Goal: Information Seeking & Learning: Learn about a topic

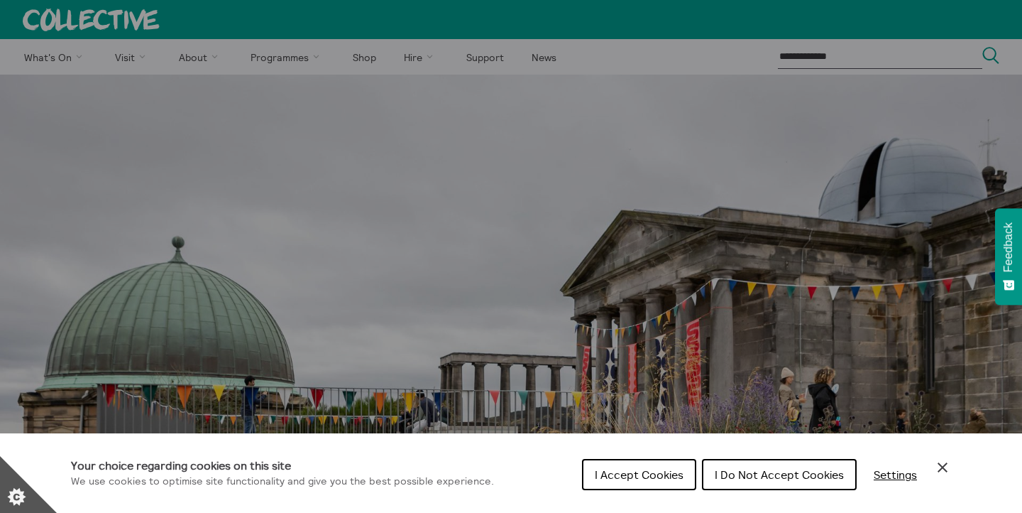
click at [621, 473] on span "I Accept Cookies" at bounding box center [639, 474] width 89 height 14
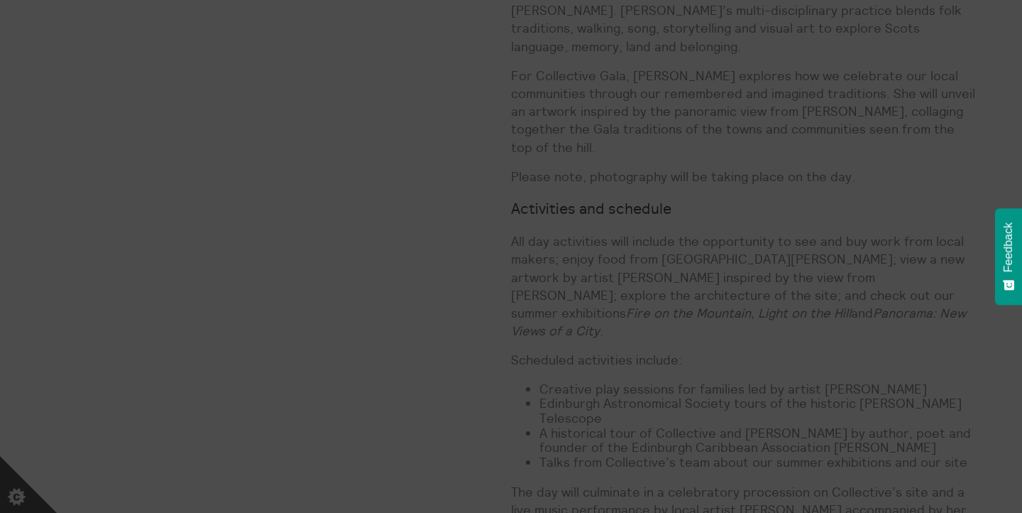
scroll to position [890, 0]
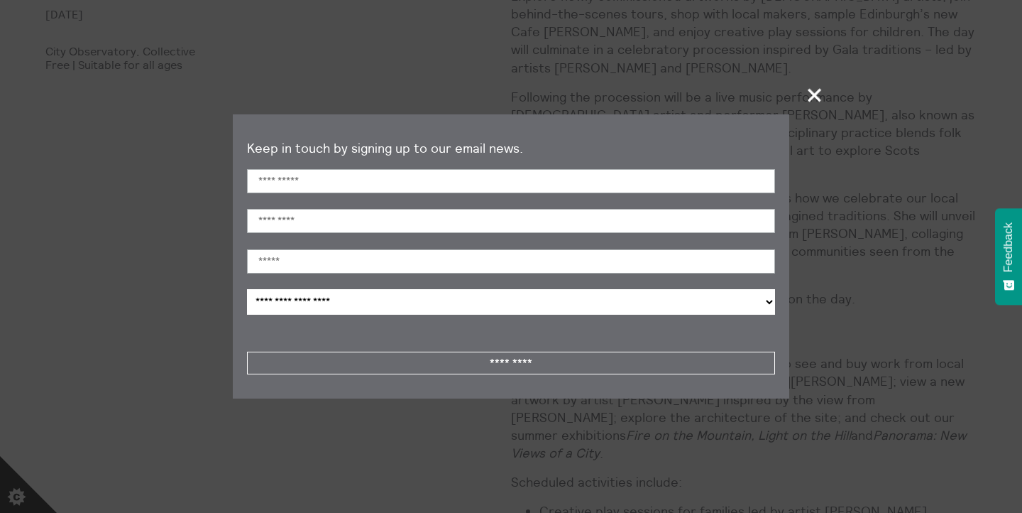
click at [814, 102] on span "+" at bounding box center [816, 95] width 42 height 42
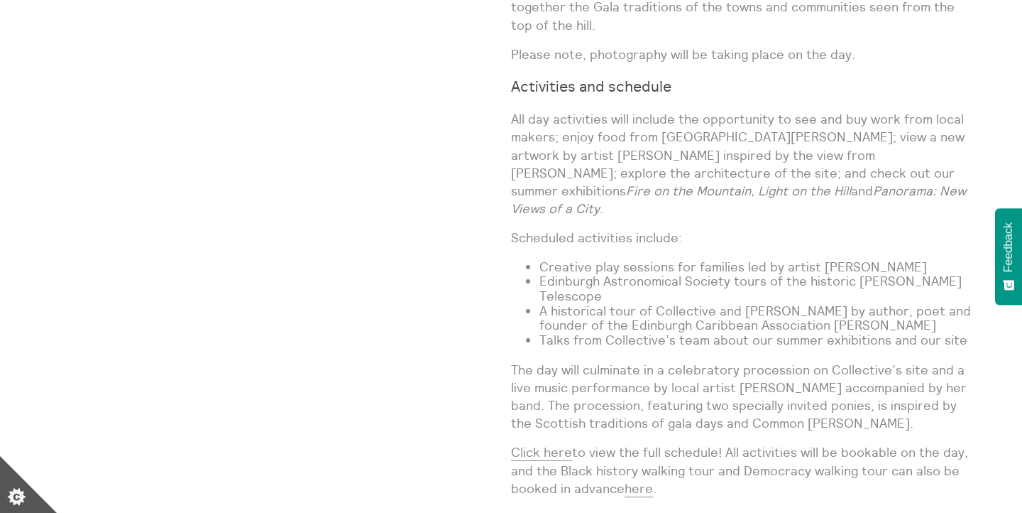
scroll to position [1136, 0]
click at [544, 442] on link "Click here" at bounding box center [541, 450] width 61 height 17
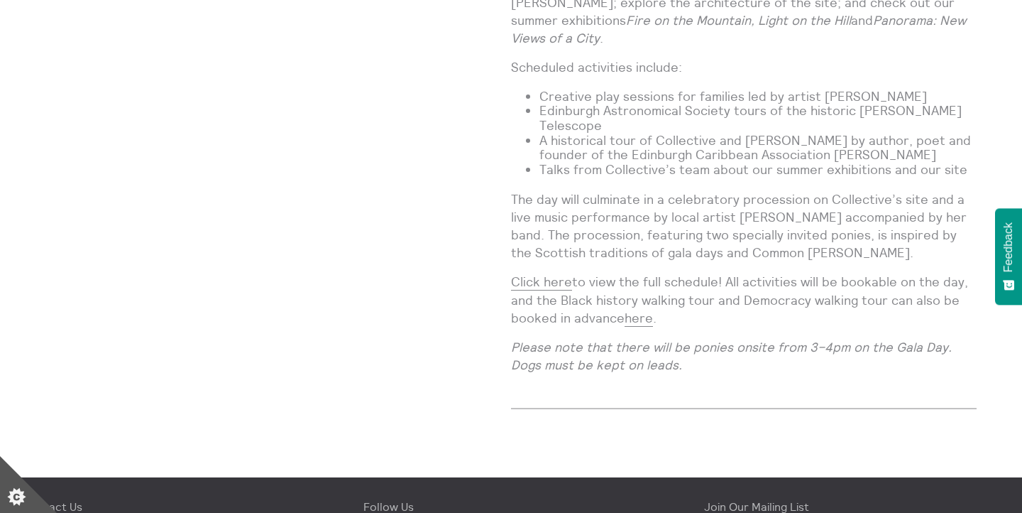
scroll to position [1272, 0]
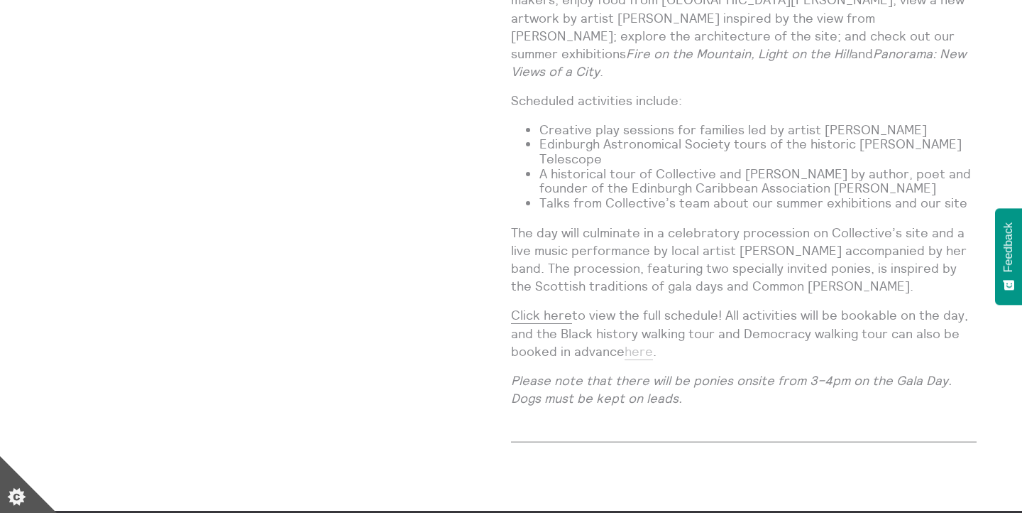
click at [628, 343] on link "here" at bounding box center [639, 351] width 28 height 17
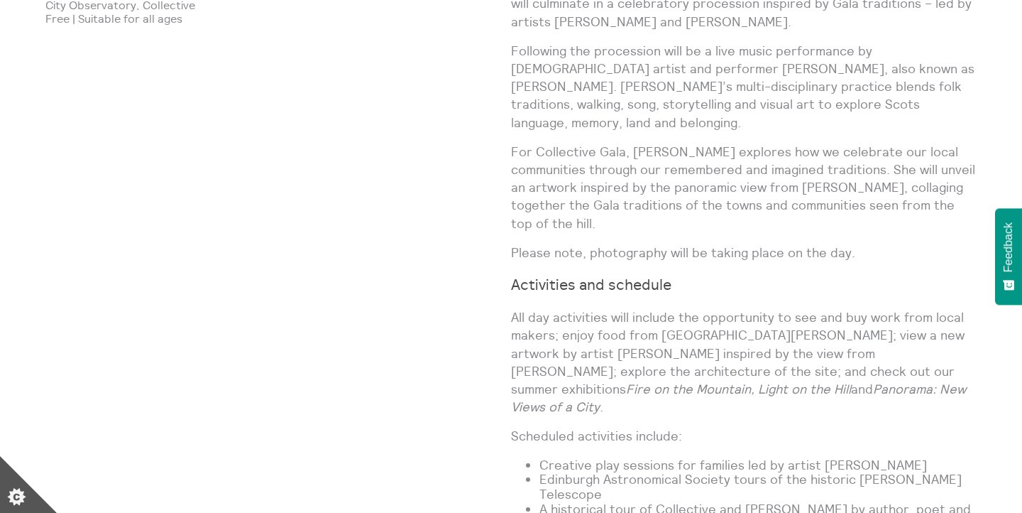
scroll to position [1127, 0]
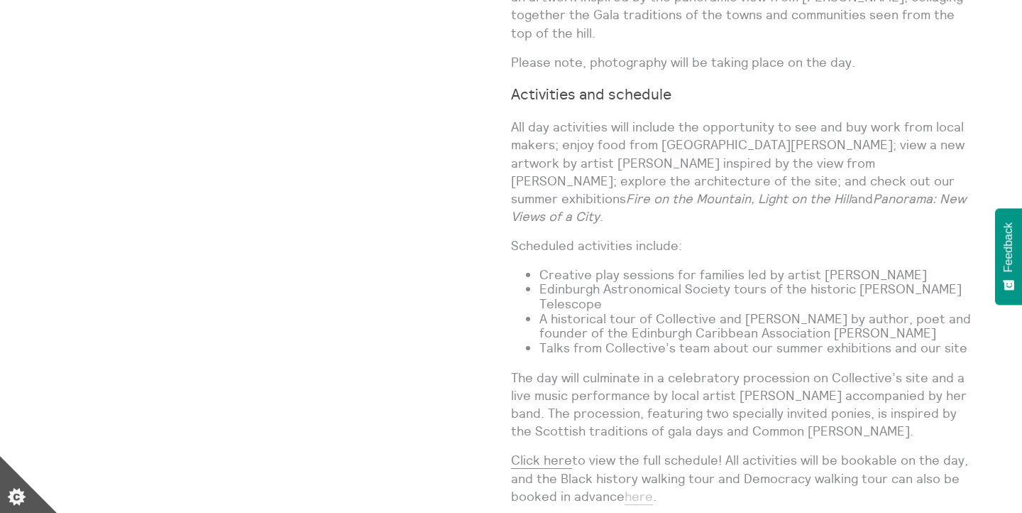
click at [645, 488] on link "here" at bounding box center [639, 496] width 28 height 17
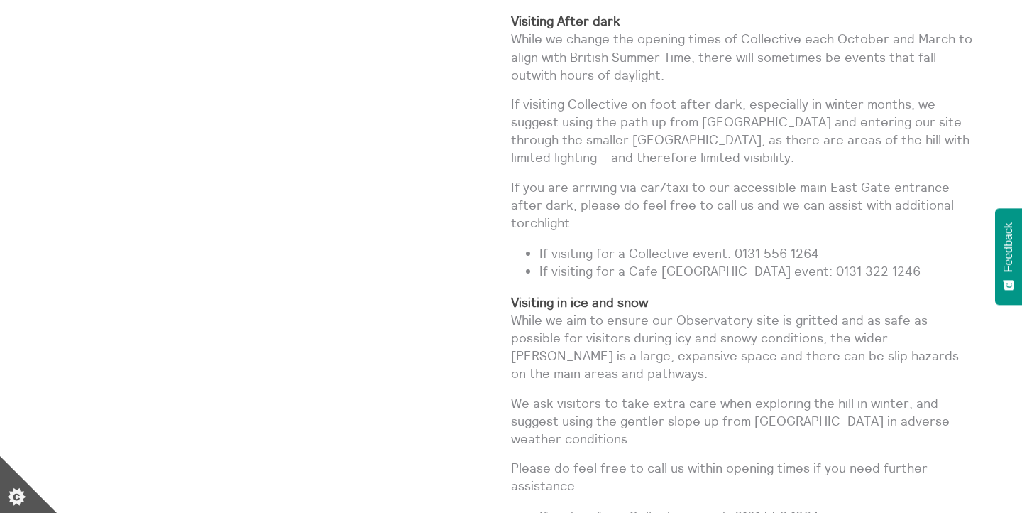
scroll to position [1515, 0]
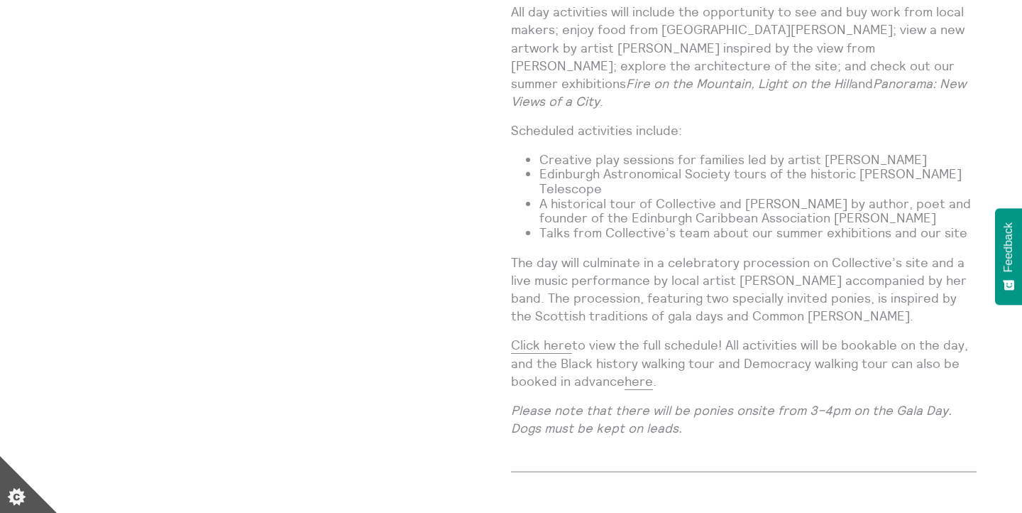
scroll to position [1357, 0]
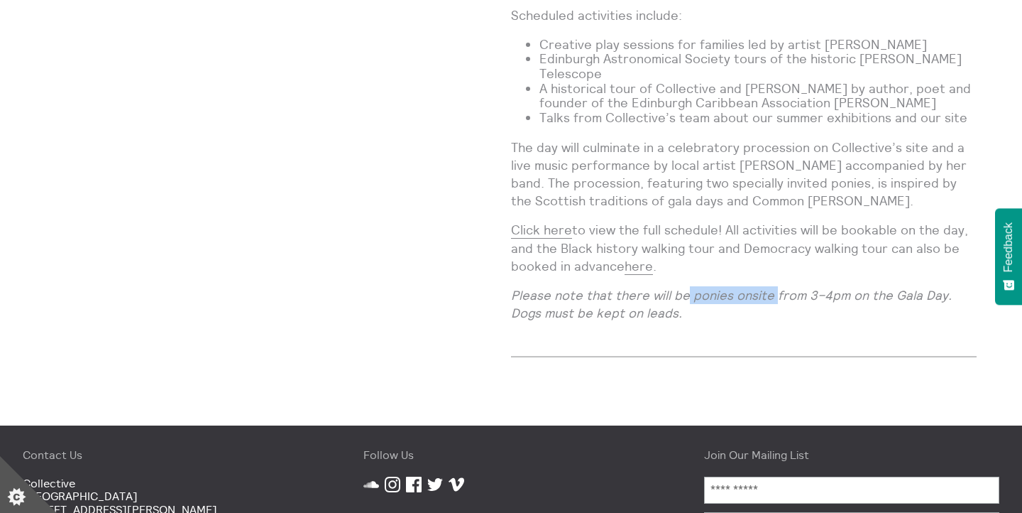
drag, startPoint x: 687, startPoint y: 229, endPoint x: 771, endPoint y: 227, distance: 83.8
click at [771, 287] on em "Please note that there will be ponies onsite from 3–4pm on the Gala Day. Dogs m…" at bounding box center [731, 304] width 441 height 34
click at [758, 138] on p "The day will culminate in a celebratory procession on Collective’s site and a l…" at bounding box center [744, 174] width 466 height 72
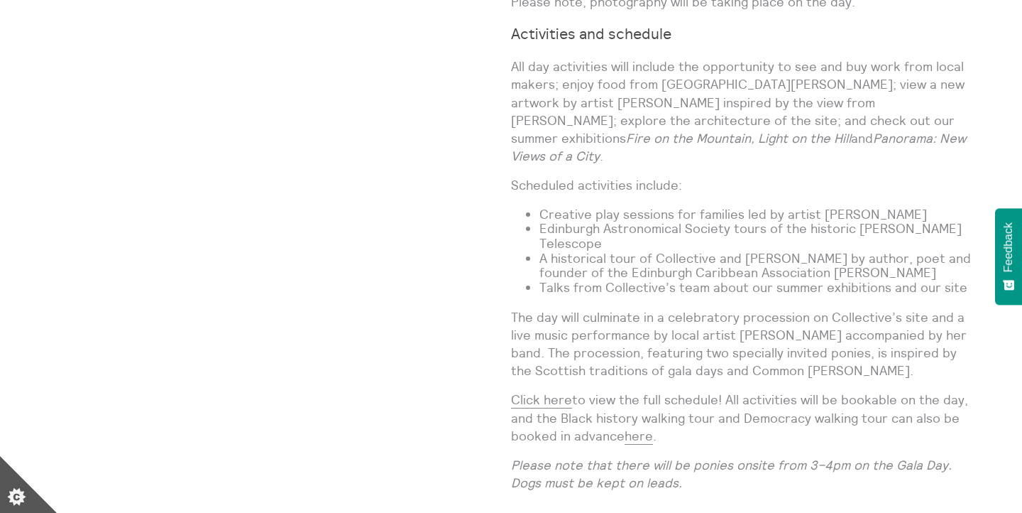
scroll to position [1199, 0]
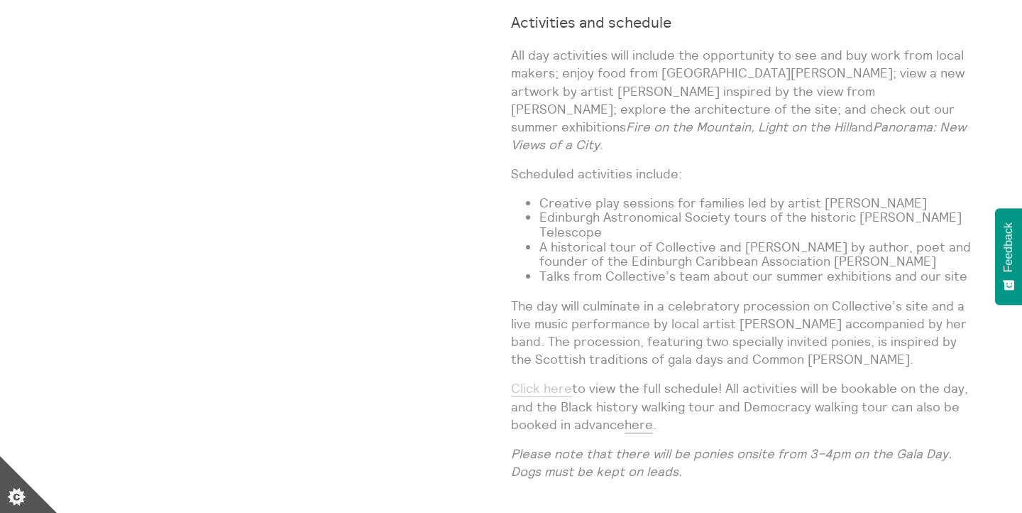
click at [560, 380] on link "Click here" at bounding box center [541, 388] width 61 height 17
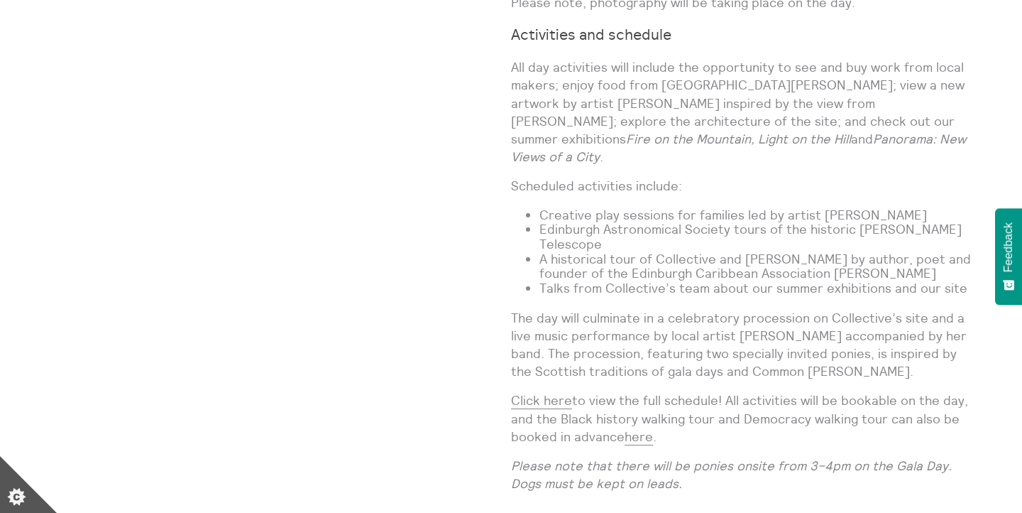
scroll to position [1265, 0]
